Goal: Transaction & Acquisition: Purchase product/service

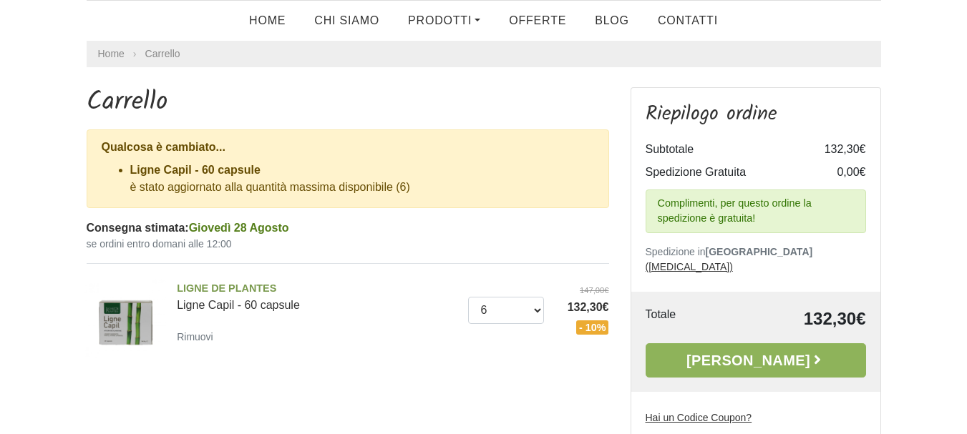
scroll to position [143, 0]
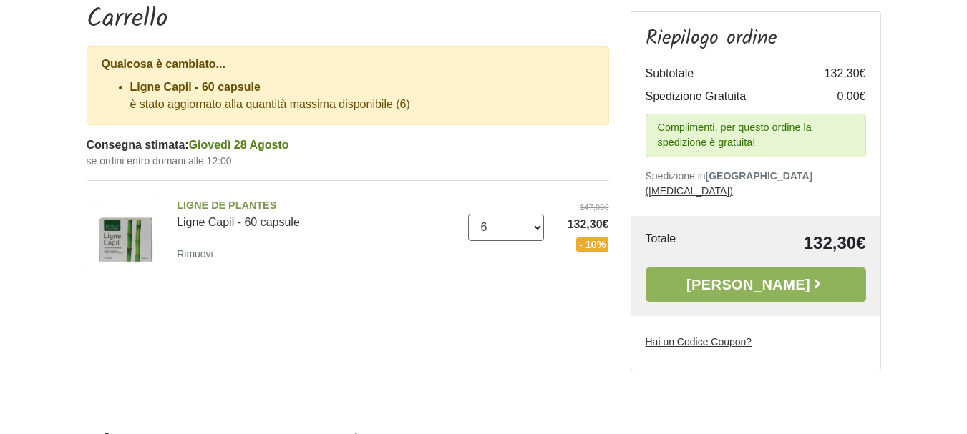
click at [535, 227] on select "0 (Rimuovi) 1 2 3 4 5 6" at bounding box center [506, 227] width 76 height 27
select select "4"
click at [468, 214] on select "0 (Rimuovi) 1 2 3 4 5 6" at bounding box center [506, 227] width 76 height 27
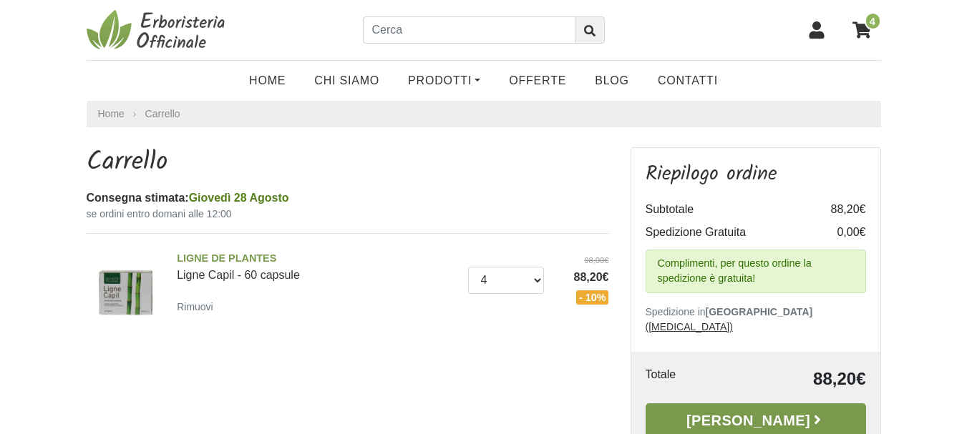
click at [801, 404] on link "Alla Cassa" at bounding box center [755, 421] width 220 height 34
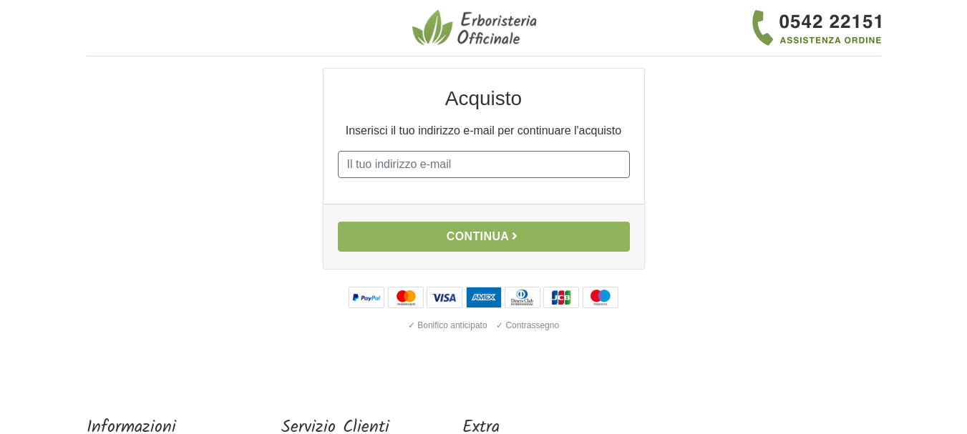
click at [398, 163] on input "E-mail" at bounding box center [484, 164] width 292 height 27
type input "[EMAIL_ADDRESS][DOMAIN_NAME]"
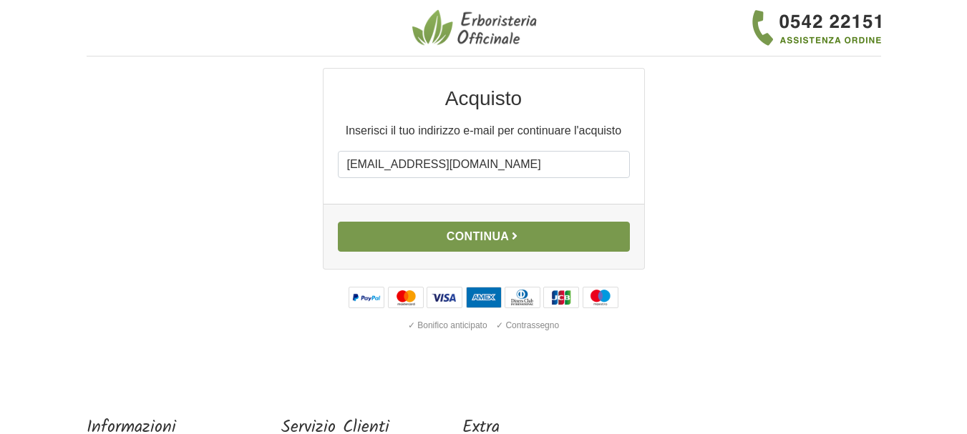
click at [469, 239] on button "Continua" at bounding box center [484, 237] width 292 height 30
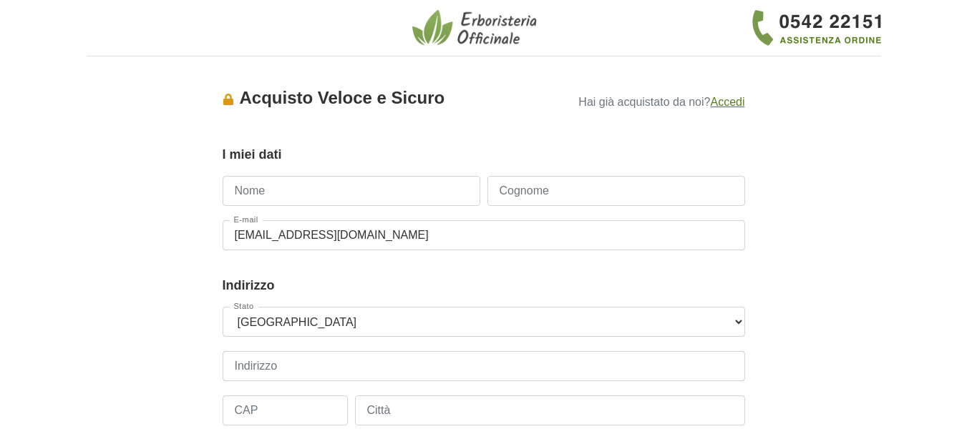
click at [368, 179] on input "Nome" at bounding box center [352, 191] width 258 height 30
type input "Antonella"
type input "Bolzon"
type input "3332199182"
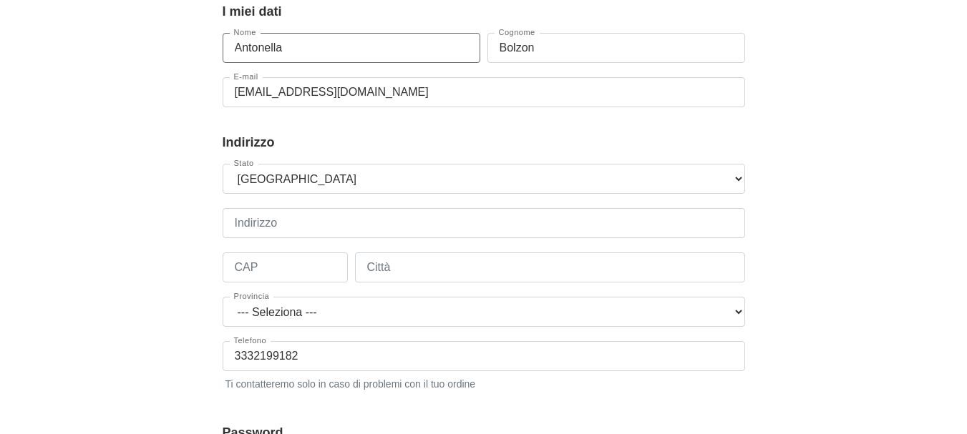
scroll to position [286, 0]
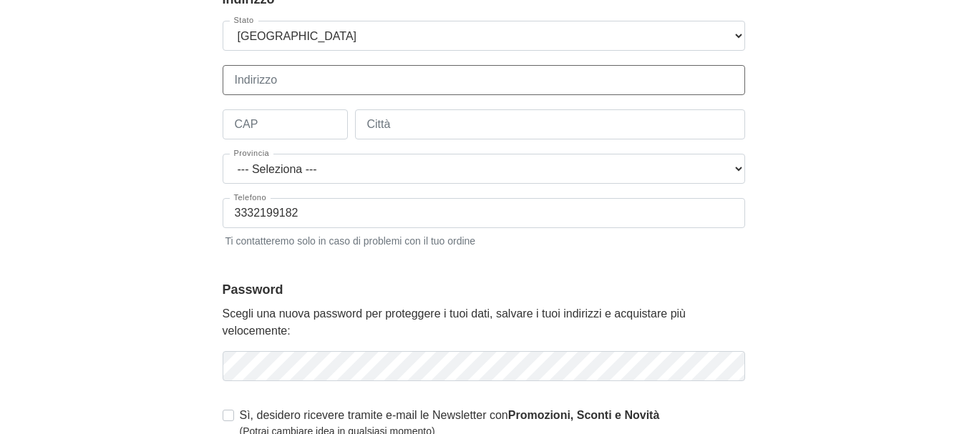
click at [277, 80] on input "Indirizzo" at bounding box center [484, 80] width 522 height 30
type input "Martiri della Libertà, 6"
type input "31030"
type input "Castello di Godego"
select select "3938"
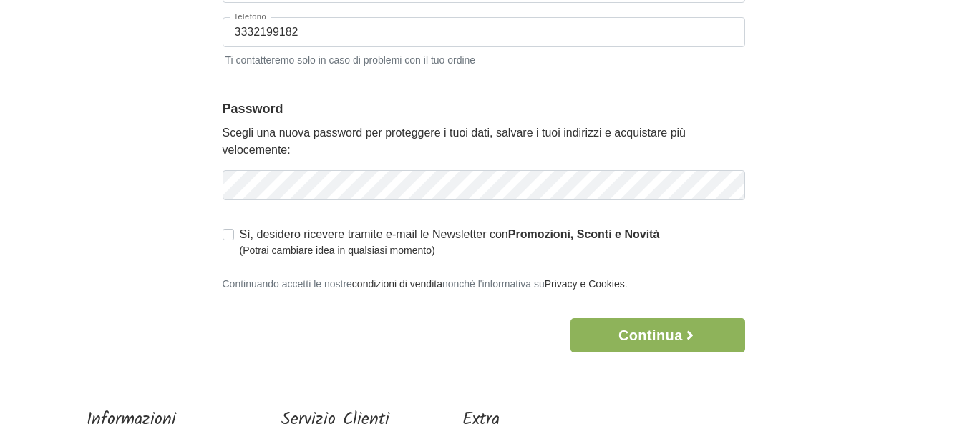
scroll to position [501, 0]
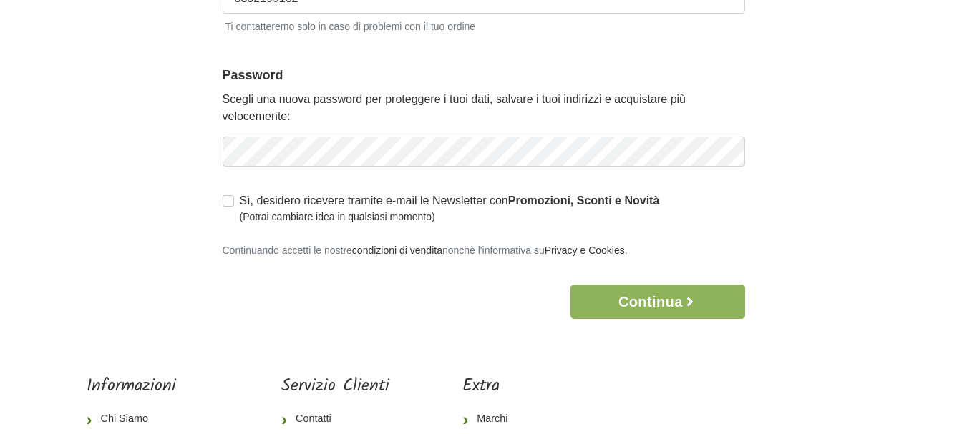
click at [240, 205] on label "Sì, desidero ricevere tramite e-mail le Newsletter con Promozioni, Sconti e Nov…" at bounding box center [450, 208] width 420 height 32
click at [225, 205] on input "Sì, desidero ricevere tramite e-mail le Newsletter con Promozioni, Sconti e Nov…" at bounding box center [228, 199] width 11 height 14
checkbox input "true"
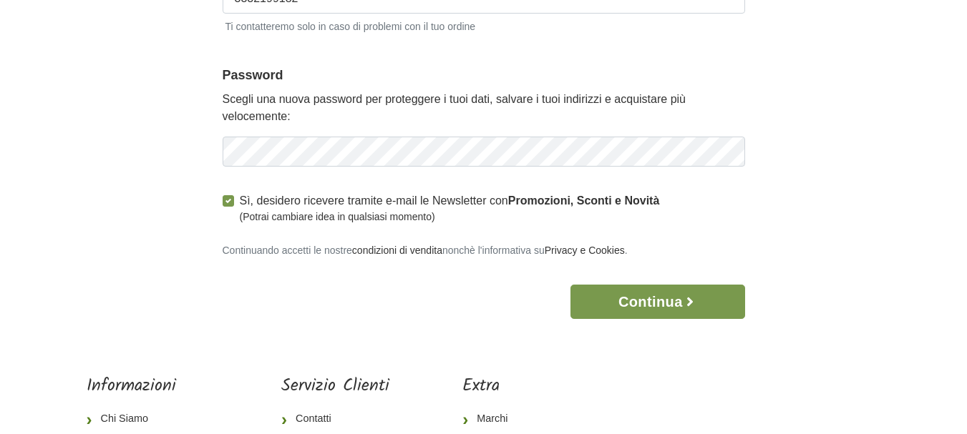
click at [627, 306] on button "Continua" at bounding box center [657, 302] width 174 height 34
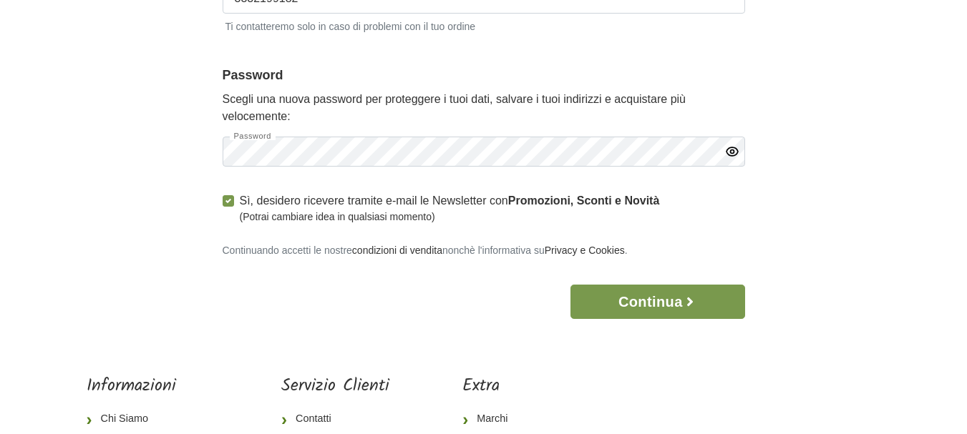
click at [613, 298] on button "Continua" at bounding box center [657, 302] width 174 height 34
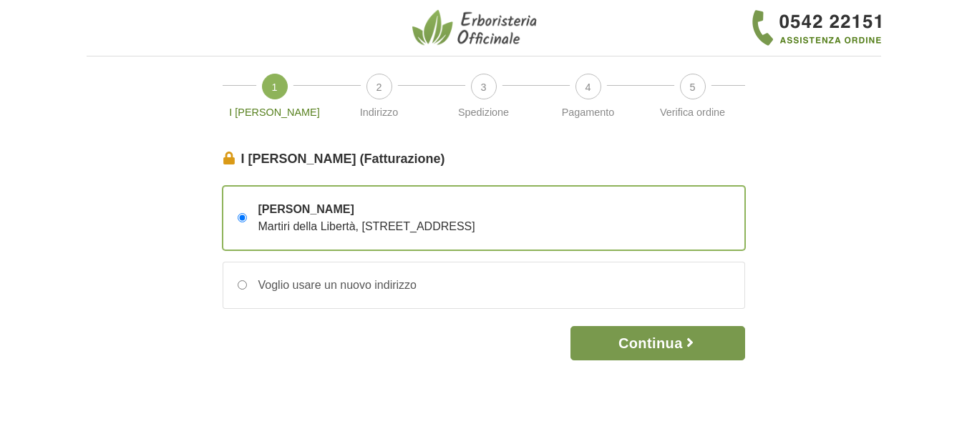
click at [633, 340] on button "Continua" at bounding box center [657, 343] width 174 height 34
click at [620, 339] on button "Continua" at bounding box center [657, 343] width 174 height 34
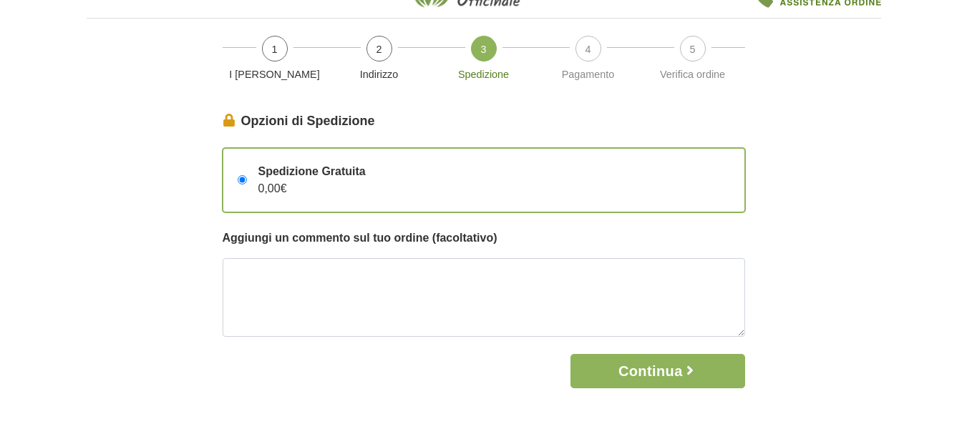
scroll to position [72, 0]
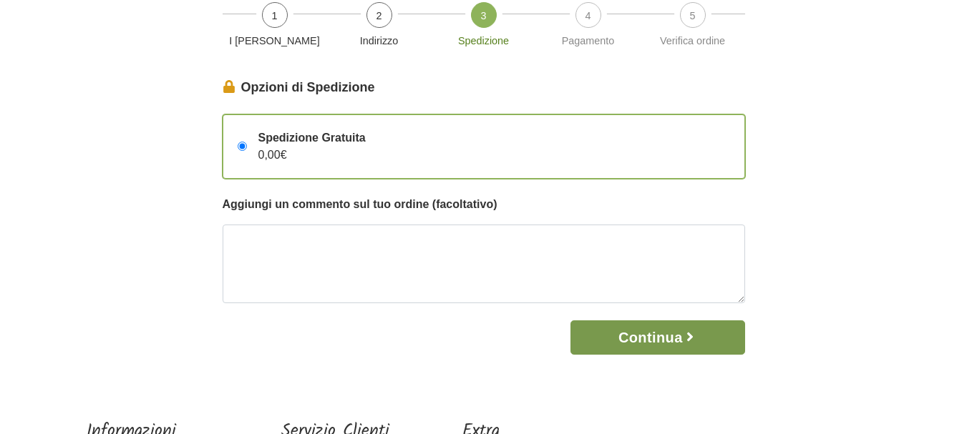
click at [636, 341] on button "Continua" at bounding box center [657, 338] width 174 height 34
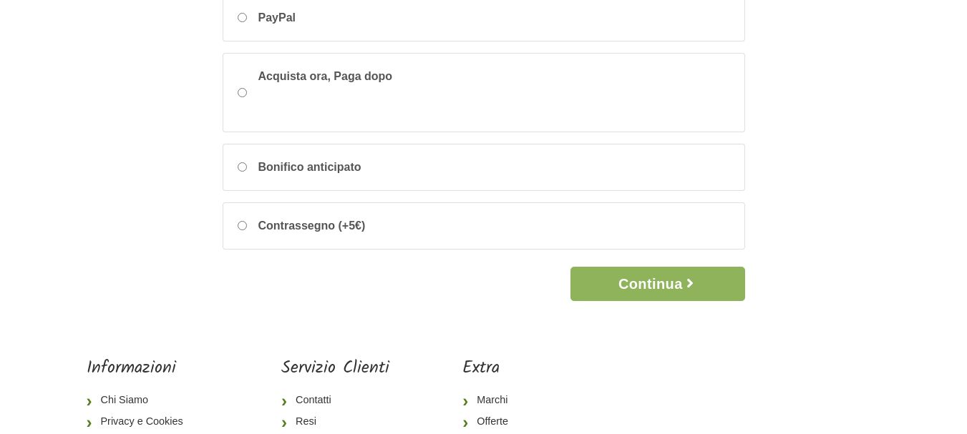
scroll to position [286, 0]
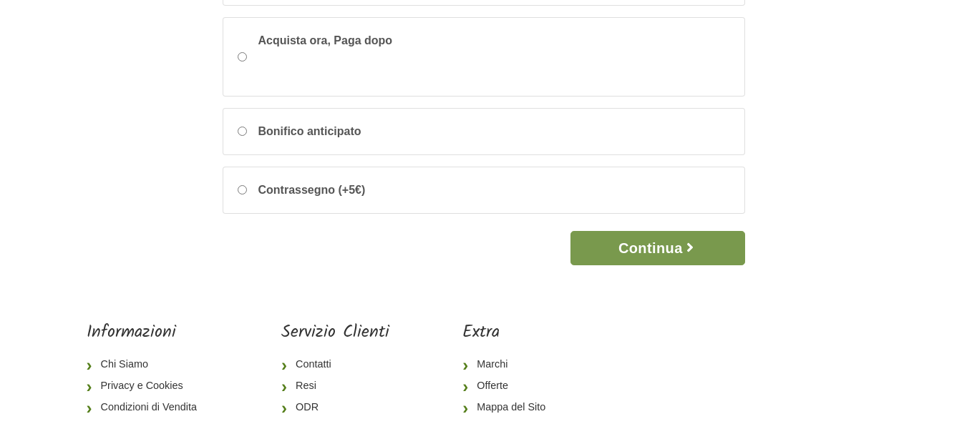
click at [610, 247] on button "Continua" at bounding box center [657, 248] width 174 height 34
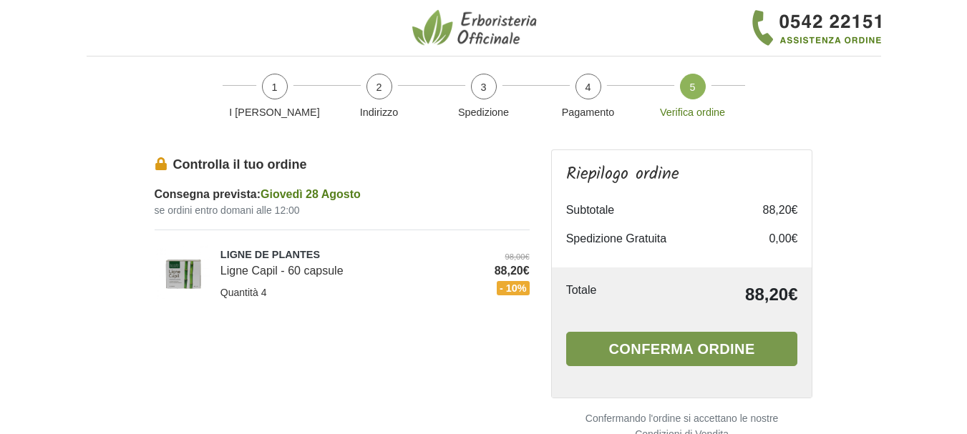
click at [640, 351] on button "Conferma ordine" at bounding box center [682, 349] width 232 height 34
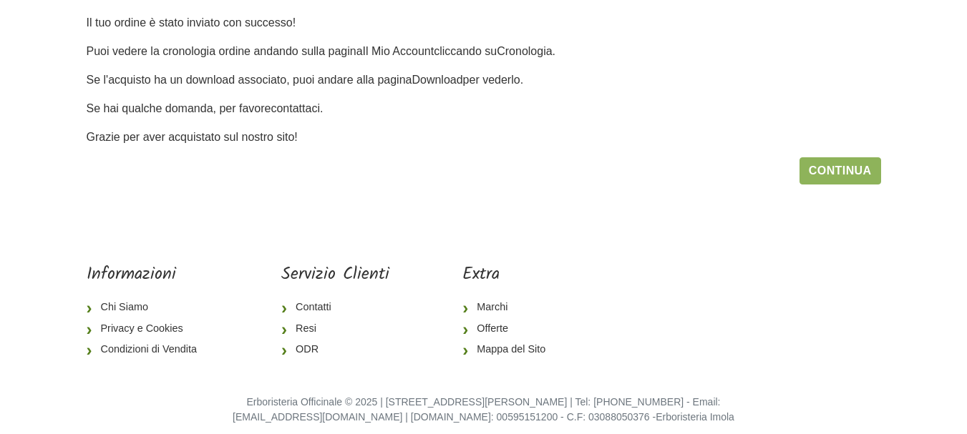
scroll to position [190, 0]
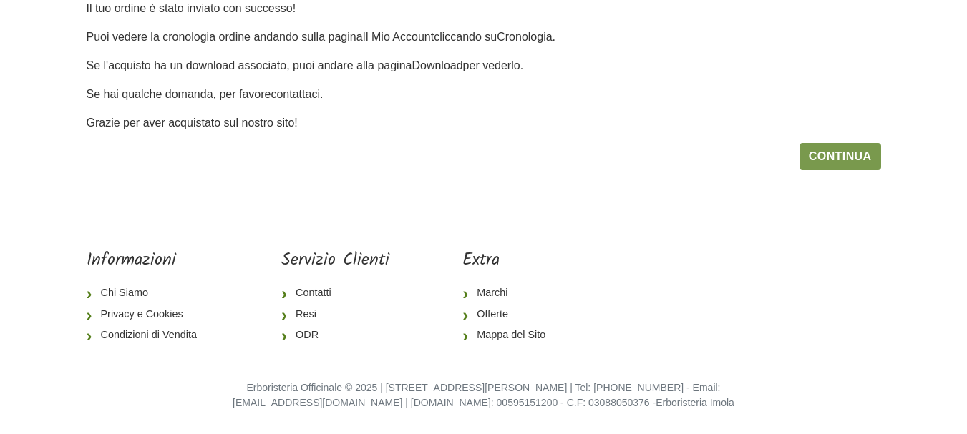
click at [829, 151] on link "Continua" at bounding box center [840, 156] width 82 height 27
